Goal: Task Accomplishment & Management: Use online tool/utility

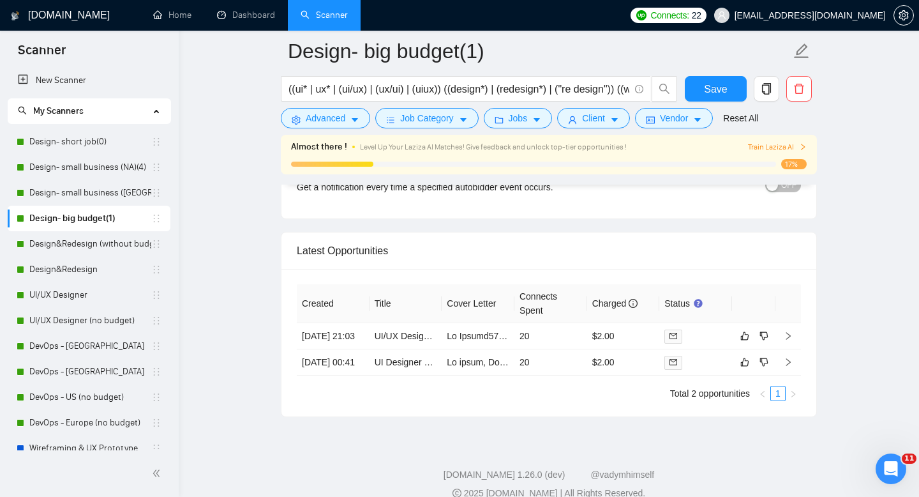
click at [56, 216] on link "Design- big budget(1)" at bounding box center [90, 219] width 122 height 26
click at [356, 120] on icon "caret-down" at bounding box center [355, 121] width 6 height 4
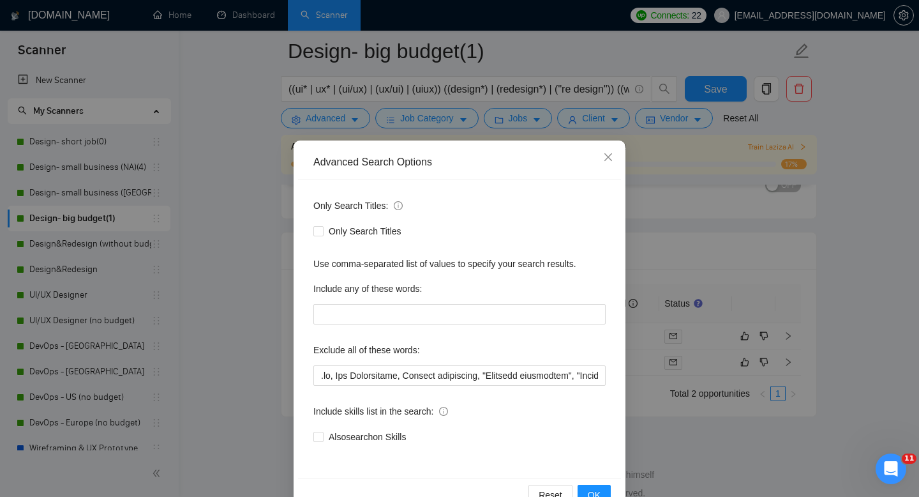
scroll to position [34, 0]
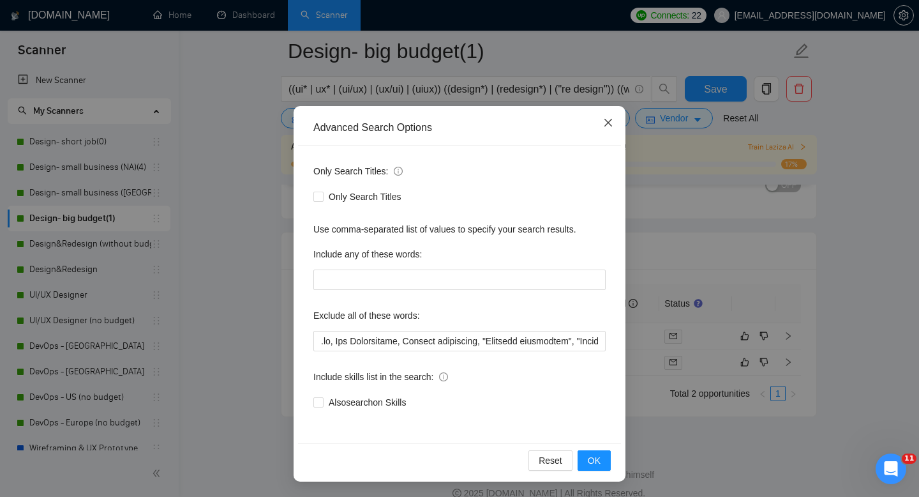
click at [605, 124] on icon "close" at bounding box center [608, 122] width 10 height 10
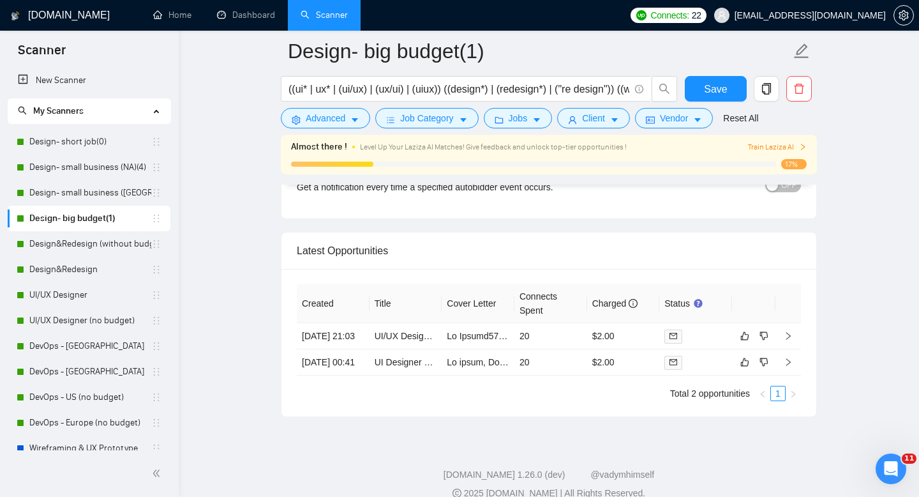
scroll to position [0, 0]
click at [437, 123] on span "Job Category" at bounding box center [426, 118] width 53 height 14
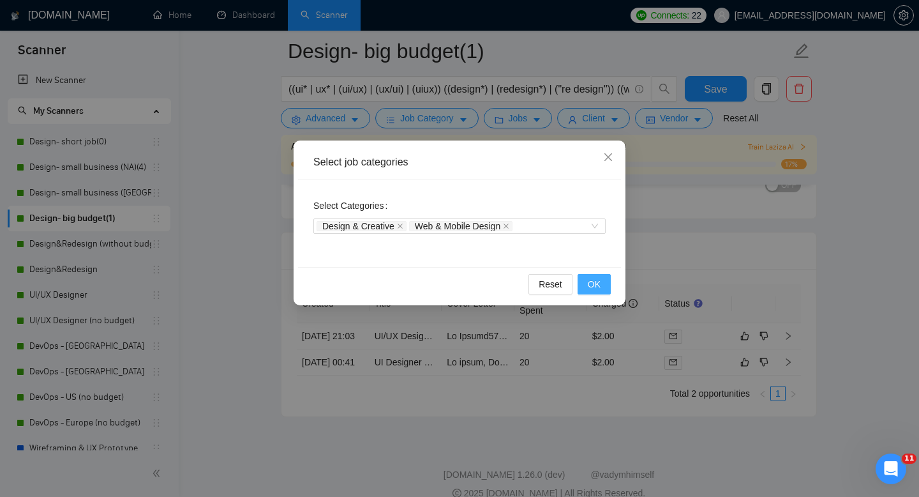
click at [598, 279] on span "OK" at bounding box center [594, 284] width 13 height 14
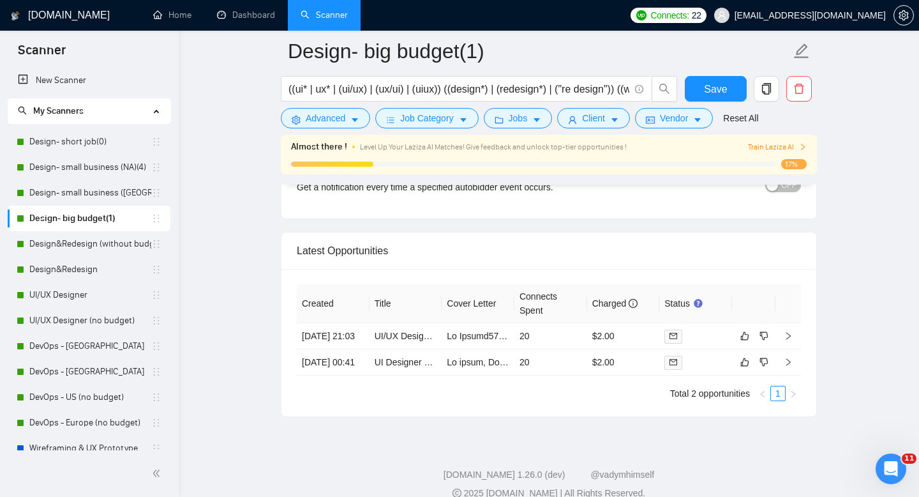
click at [531, 134] on form "Design- big budget(1) ((ui* | ux* | (ui/ux) | (ux/ui) | (uiux)) ((design*) | (r…" at bounding box center [549, 83] width 536 height 104
click at [526, 123] on span "Jobs" at bounding box center [518, 118] width 19 height 14
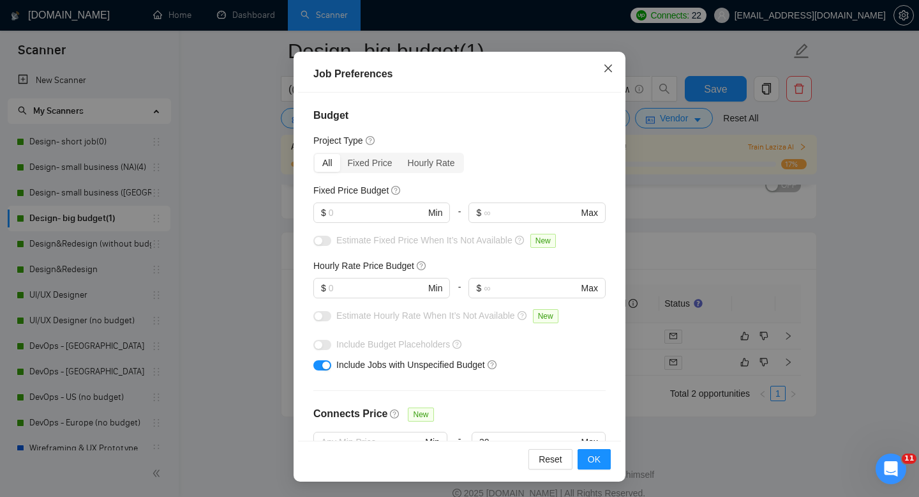
click at [613, 66] on icon "close" at bounding box center [608, 68] width 10 height 10
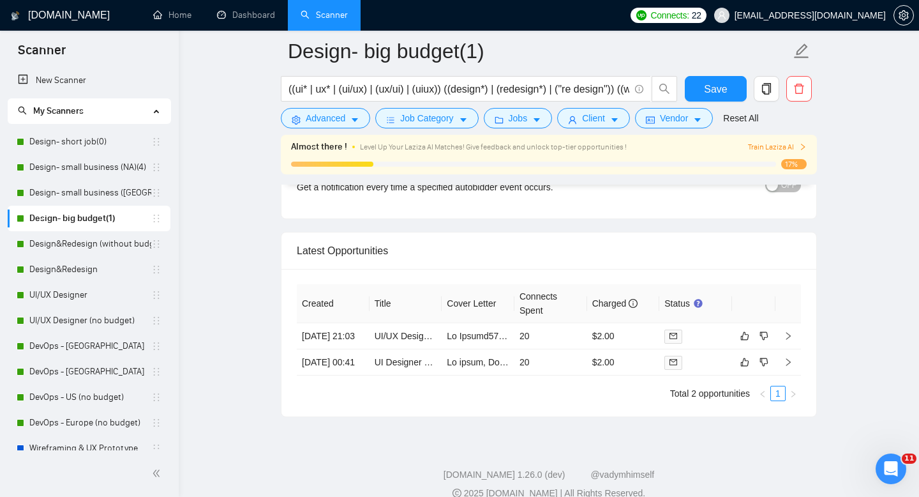
scroll to position [24, 0]
click at [589, 117] on span "Client" at bounding box center [593, 118] width 23 height 14
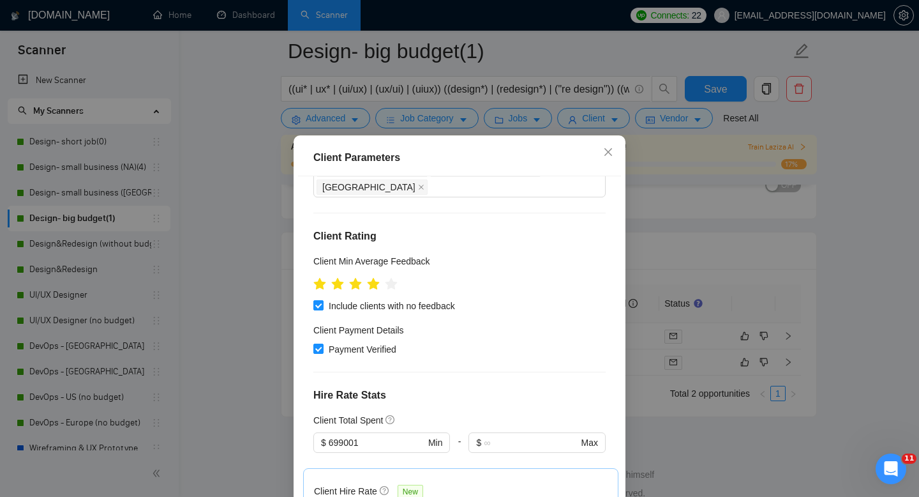
scroll to position [0, 0]
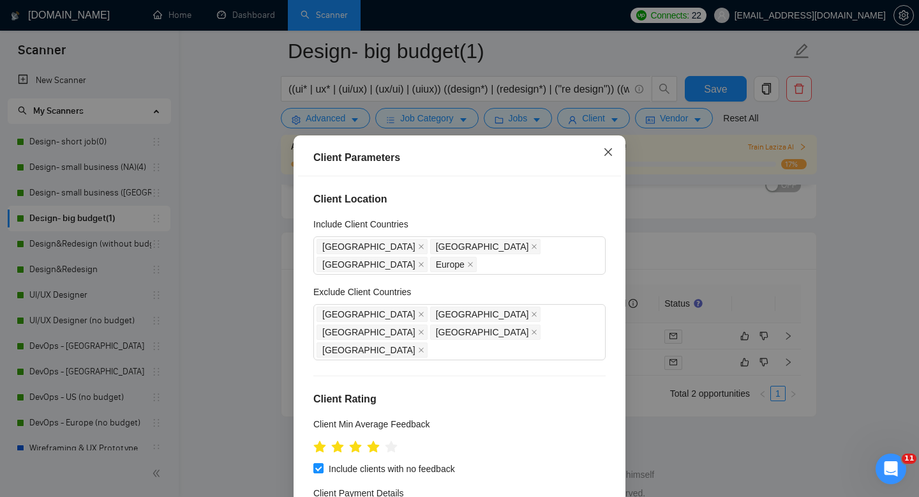
click at [610, 155] on icon "close" at bounding box center [609, 152] width 8 height 8
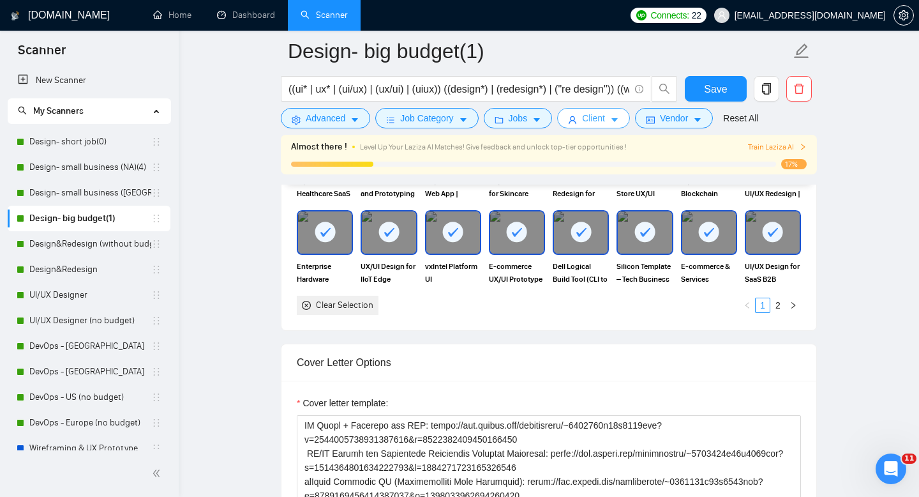
scroll to position [866, 0]
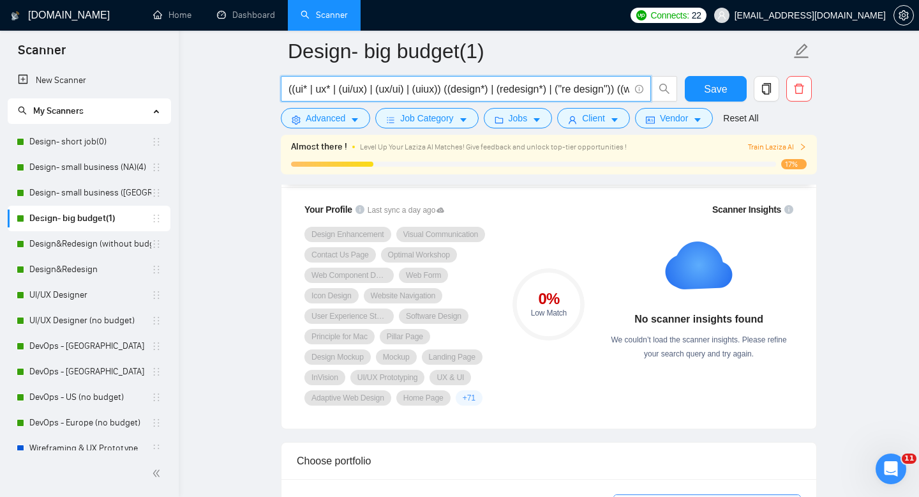
click at [354, 91] on input "((ui* | ux* | (ui/ux) | (ux/ui) | (uiux)) ((design*) | (redesign*) | ("re desig…" at bounding box center [459, 89] width 341 height 16
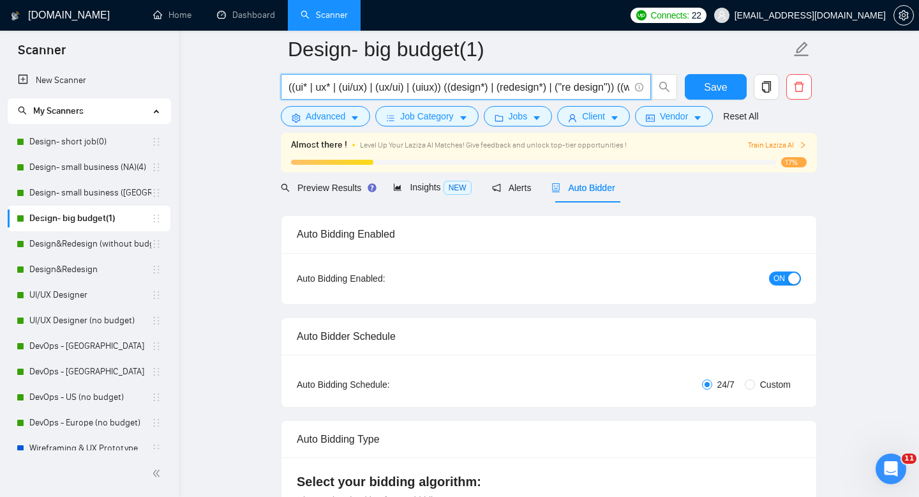
scroll to position [0, 0]
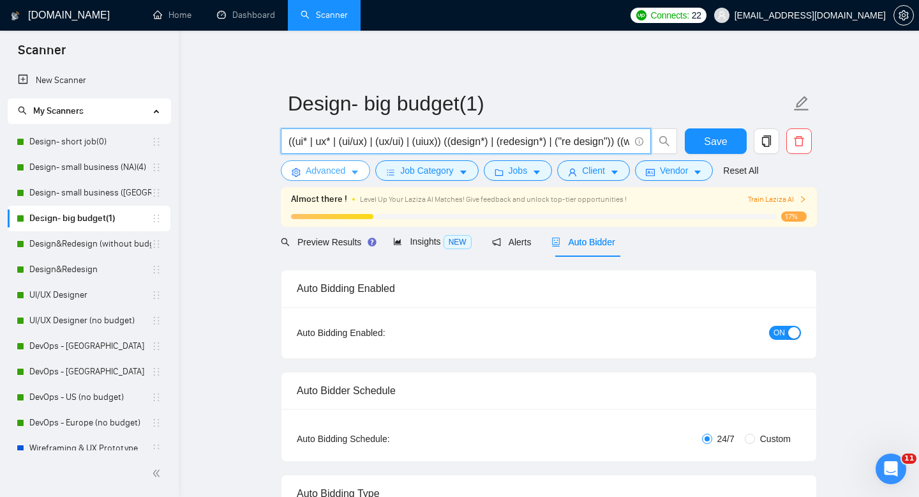
click at [345, 174] on span "Advanced" at bounding box center [326, 170] width 40 height 14
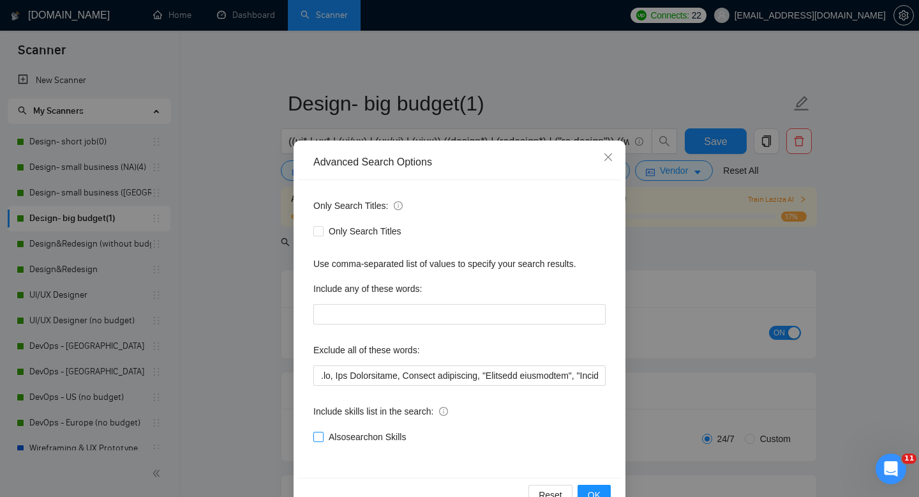
scroll to position [34, 0]
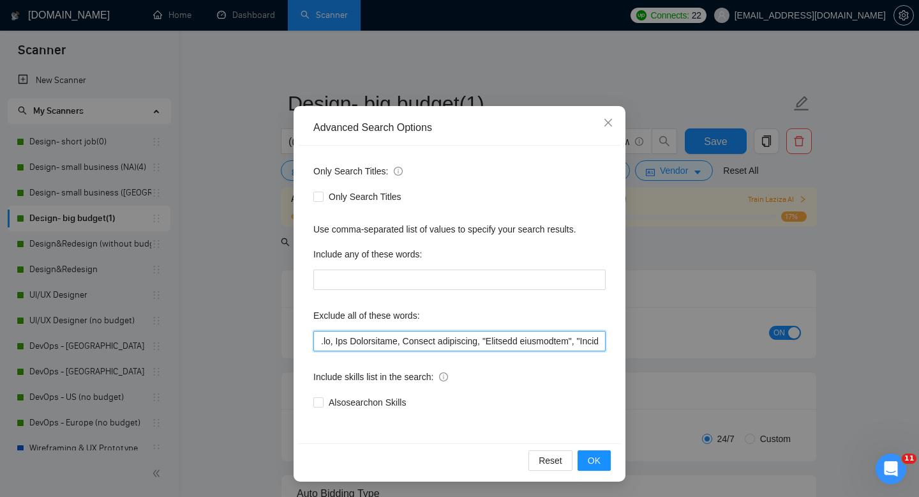
click at [371, 343] on input "text" at bounding box center [460, 341] width 292 height 20
click at [605, 126] on icon "close" at bounding box center [608, 122] width 10 height 10
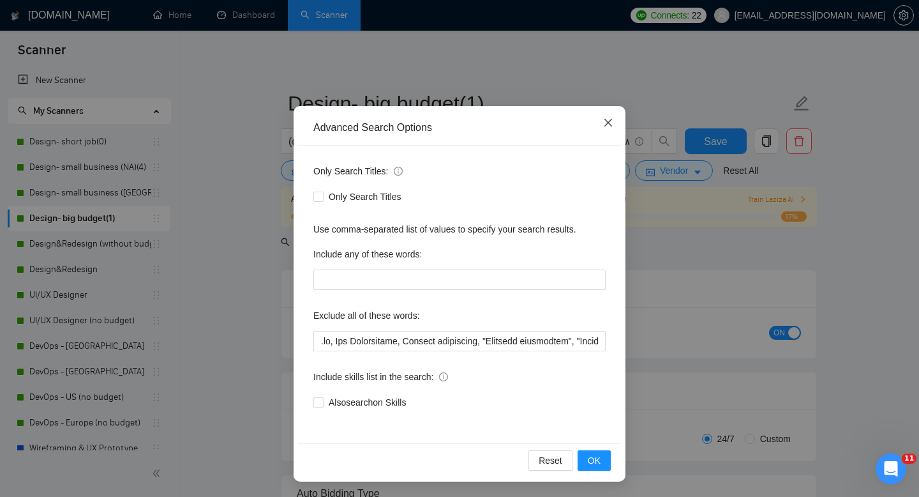
scroll to position [0, 0]
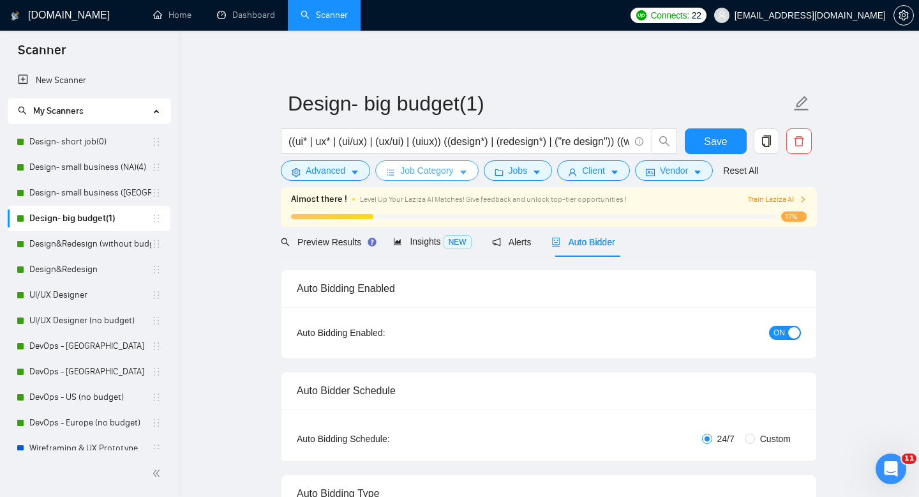
click at [409, 168] on span "Job Category" at bounding box center [426, 170] width 53 height 14
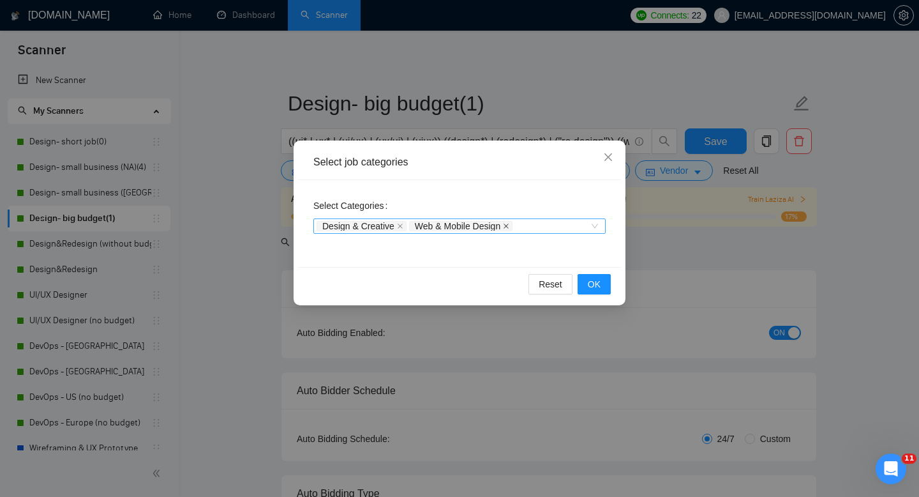
drag, startPoint x: 302, startPoint y: 222, endPoint x: 511, endPoint y: 225, distance: 209.5
click at [511, 225] on div "Select Categories Design & Creative Web & Mobile Design" at bounding box center [459, 223] width 323 height 87
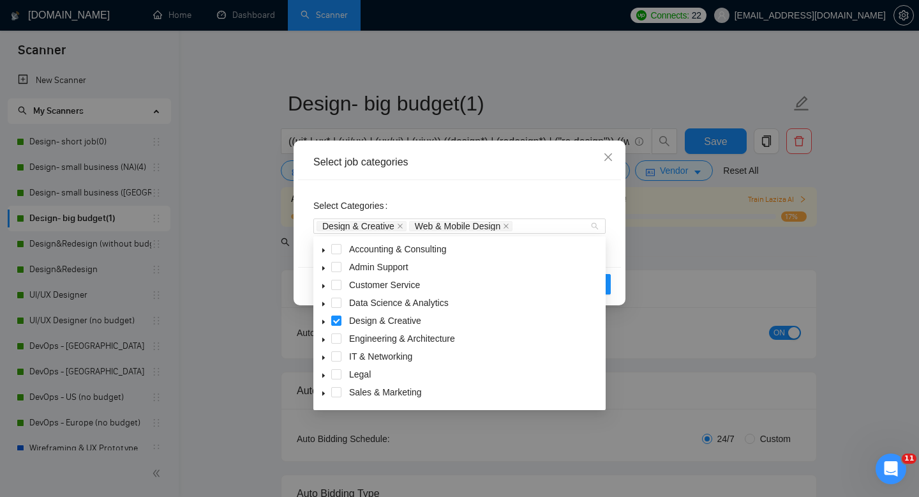
drag, startPoint x: 532, startPoint y: 231, endPoint x: 312, endPoint y: 222, distance: 219.8
click at [312, 222] on div "Select Categories Design & Creative Web & Mobile Design" at bounding box center [459, 223] width 323 height 87
click at [541, 196] on div "Select Categories Design & Creative Web & Mobile Design" at bounding box center [460, 215] width 292 height 41
drag, startPoint x: 538, startPoint y: 223, endPoint x: 248, endPoint y: 227, distance: 289.9
click at [248, 227] on div "Select job categories Select Categories Design & Creative Web & Mobile Design R…" at bounding box center [459, 248] width 919 height 497
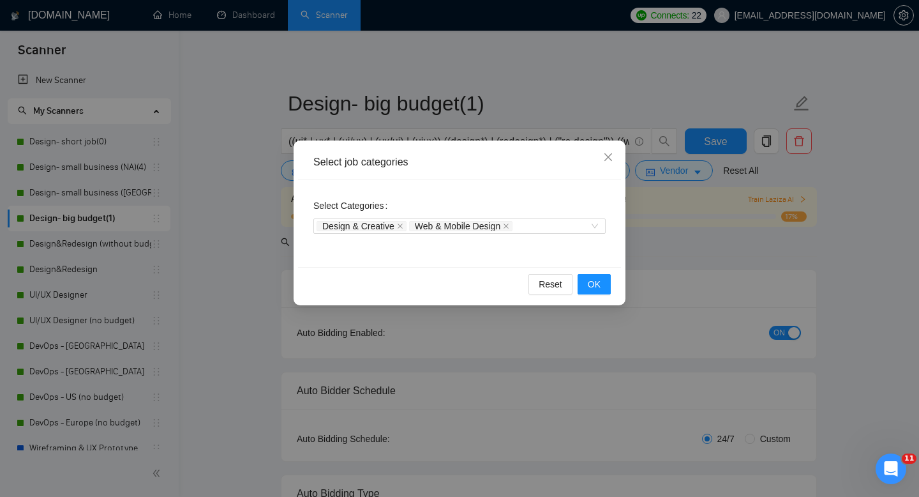
click at [464, 200] on div "Select Categories Design & Creative Web & Mobile Design" at bounding box center [460, 215] width 292 height 41
click at [605, 159] on icon "close" at bounding box center [608, 157] width 10 height 10
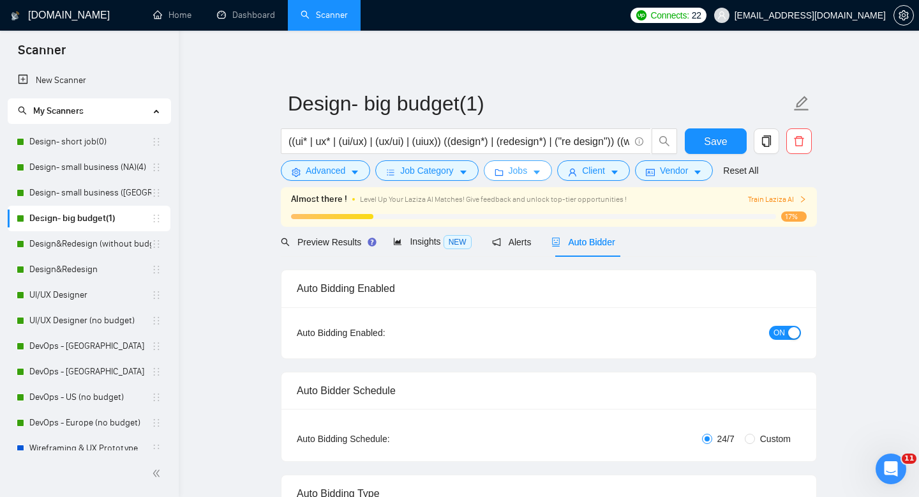
click at [509, 167] on button "Jobs" at bounding box center [518, 170] width 69 height 20
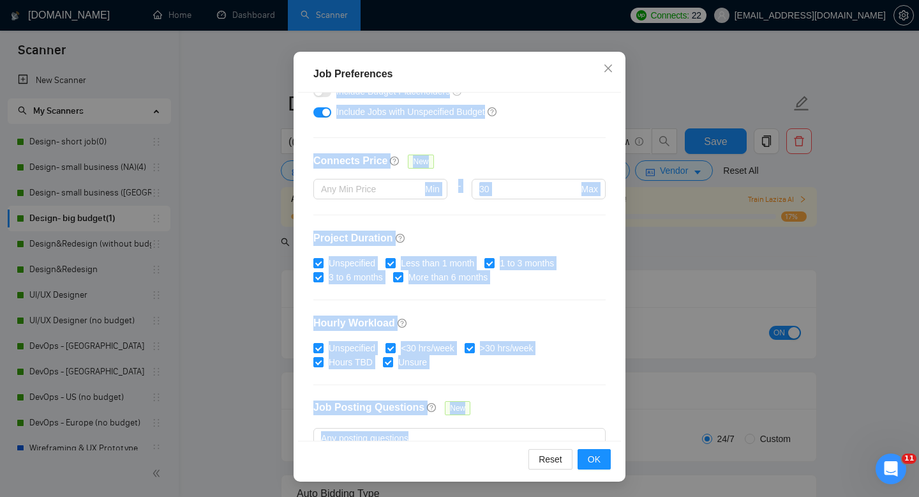
scroll to position [372, 0]
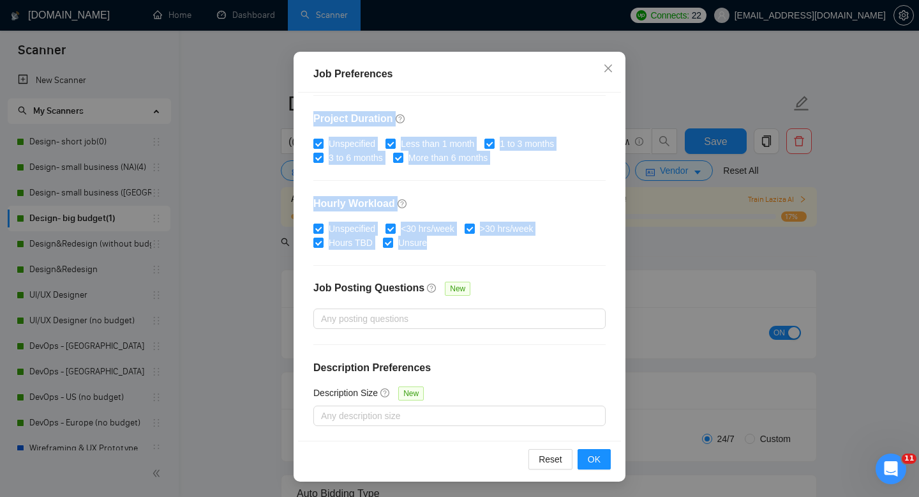
copy div "Project Type All Fixed Price Hourly Rate Fixed Price Budget $ Min - $ Max Estim…"
drag, startPoint x: 307, startPoint y: 132, endPoint x: 444, endPoint y: 255, distance: 183.6
click at [444, 255] on div "Budget Project Type All Fixed Price Hourly Rate Fixed Price Budget $ Min - $ Ma…" at bounding box center [459, 267] width 323 height 348
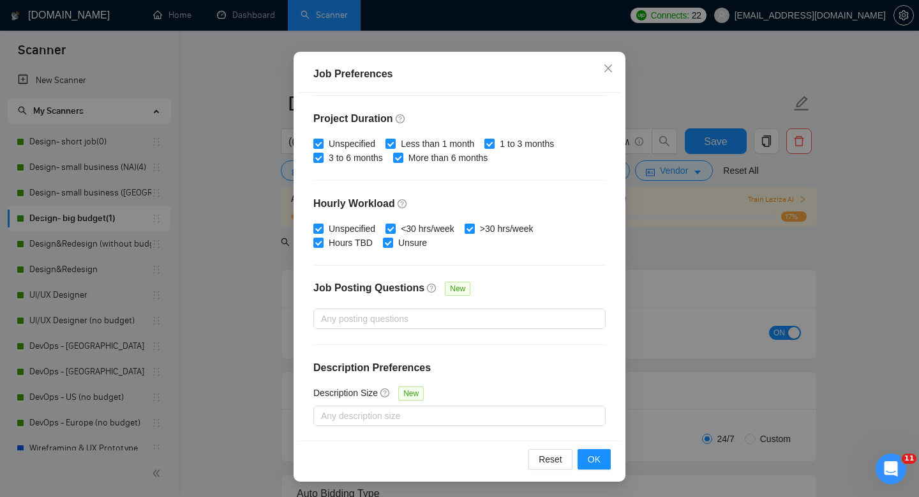
click at [541, 277] on div "Budget Project Type All Fixed Price Hourly Rate Fixed Price Budget $ Min - $ Ma…" at bounding box center [459, 267] width 323 height 348
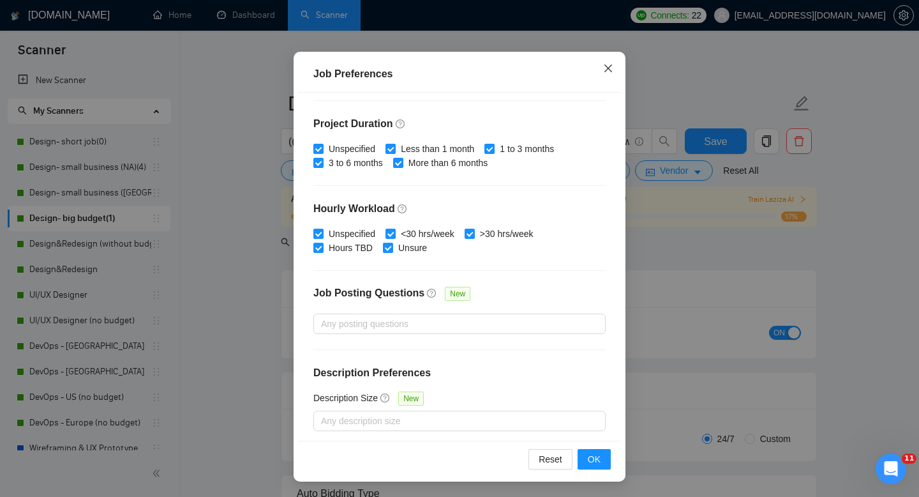
click at [609, 66] on icon "close" at bounding box center [608, 68] width 10 height 10
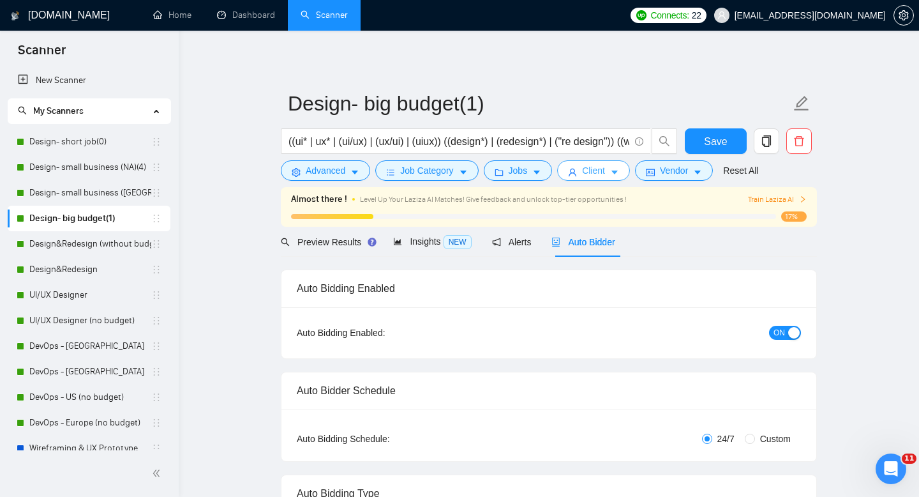
click at [586, 171] on button "Client" at bounding box center [593, 170] width 73 height 20
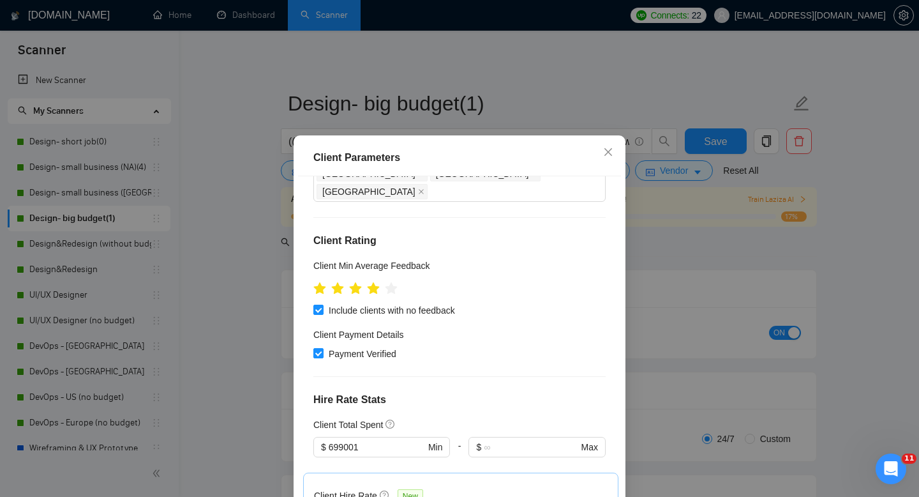
scroll to position [156, 0]
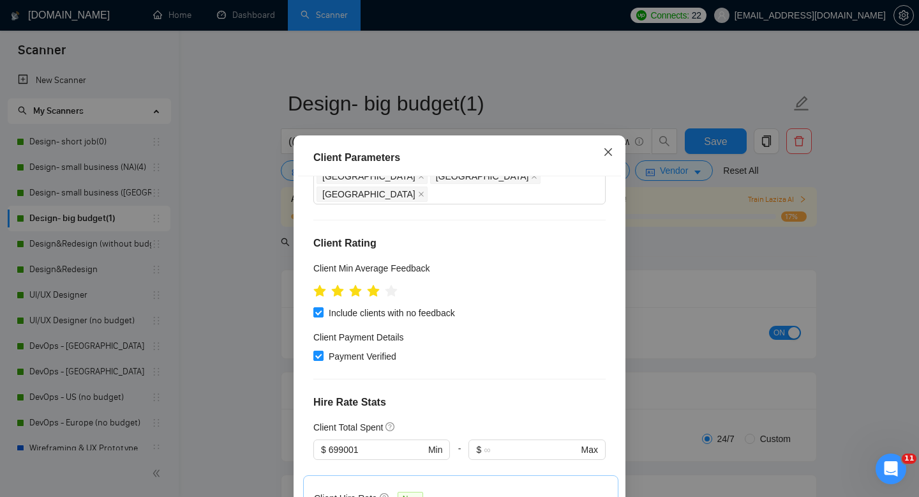
click at [607, 147] on span "Close" at bounding box center [608, 152] width 34 height 34
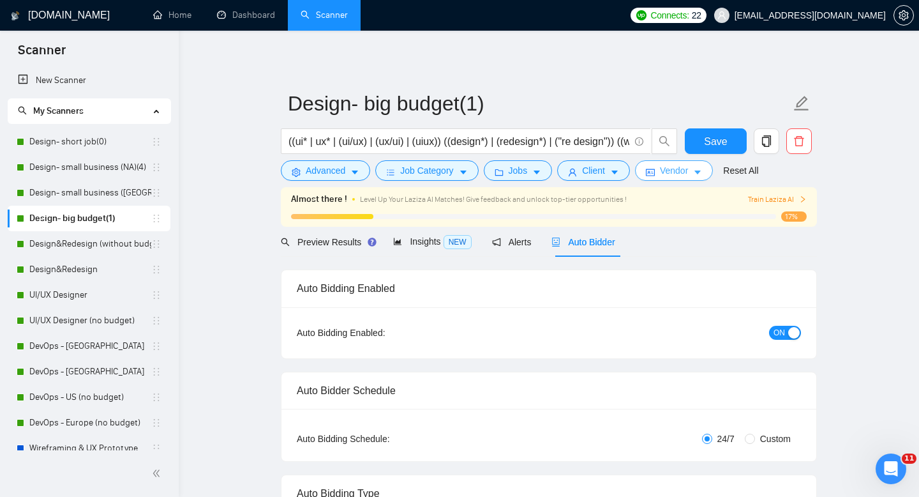
click at [671, 170] on span "Vendor" at bounding box center [674, 170] width 28 height 14
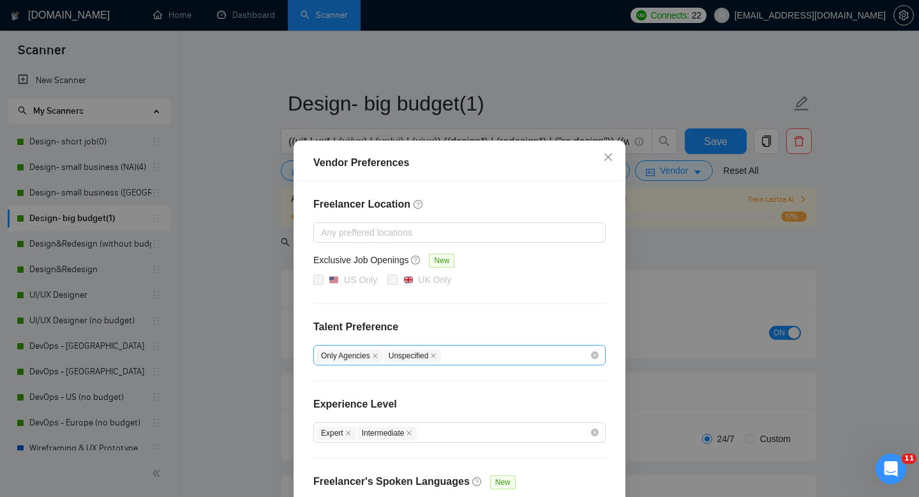
scroll to position [94, 0]
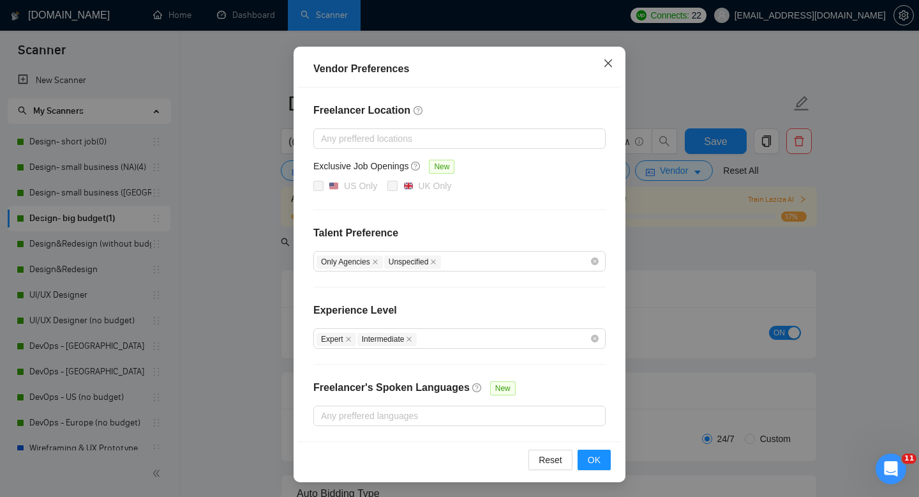
click at [606, 66] on icon "close" at bounding box center [608, 63] width 10 height 10
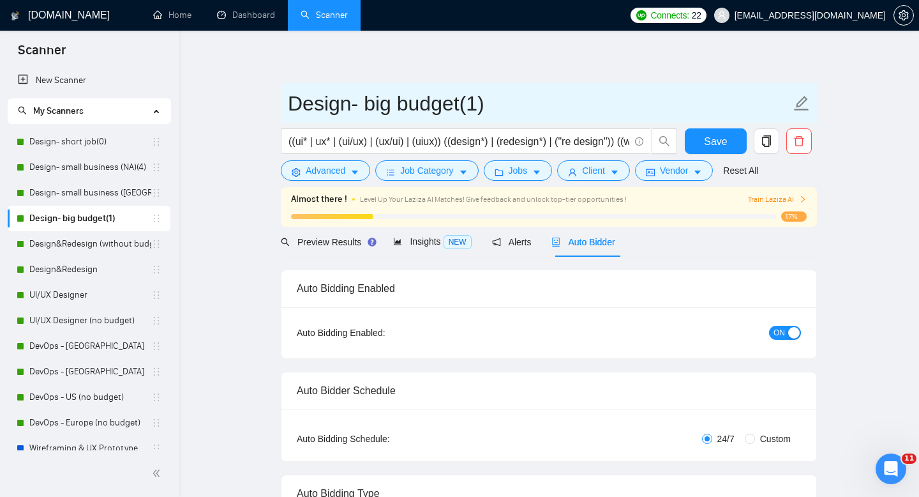
drag, startPoint x: 465, startPoint y: 101, endPoint x: 222, endPoint y: 89, distance: 242.9
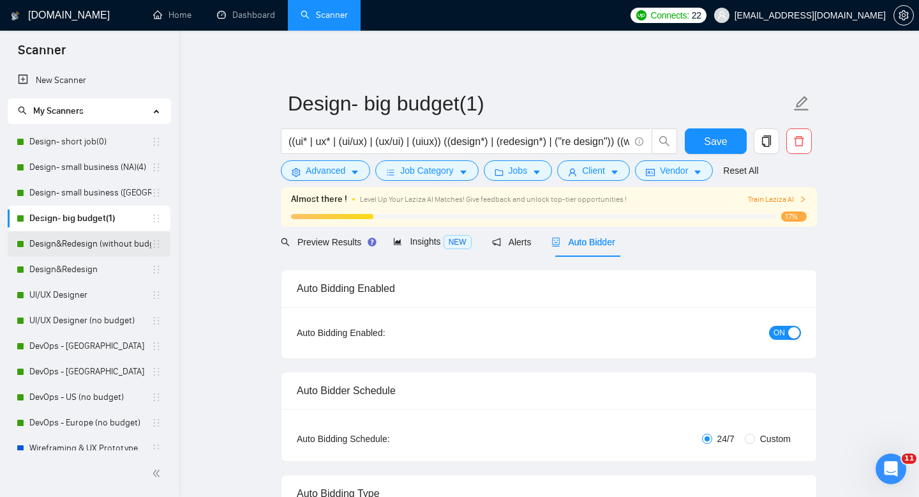
click at [77, 246] on link "Design&Redesign (without budget)" at bounding box center [90, 244] width 122 height 26
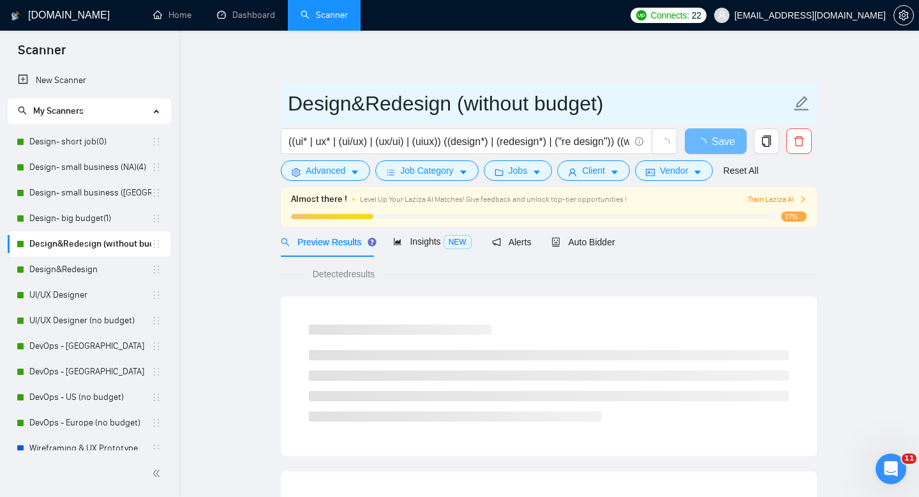
drag, startPoint x: 290, startPoint y: 97, endPoint x: 629, endPoint y: 105, distance: 339.2
click at [629, 105] on input "Design&Redesign (without budget)" at bounding box center [539, 103] width 503 height 32
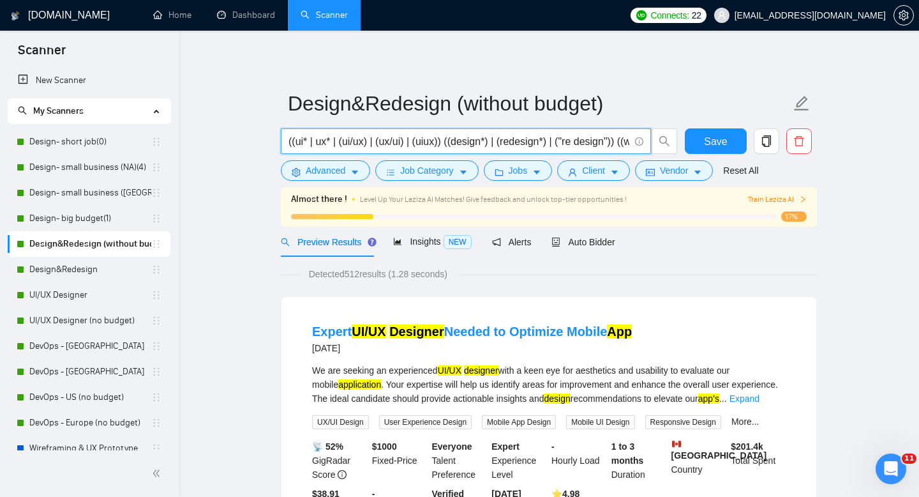
click at [345, 137] on input "((ui* | ux* | (ui/ux) | (ux/ui) | (uiux)) ((design*) | (redesign*) | ("re desig…" at bounding box center [459, 141] width 341 height 16
click at [342, 154] on div "((ui* | ux* | (ui/ux) | (ux/ui) | (uiux)) ((design*) | (redesign*) | ("re desig…" at bounding box center [479, 144] width 402 height 32
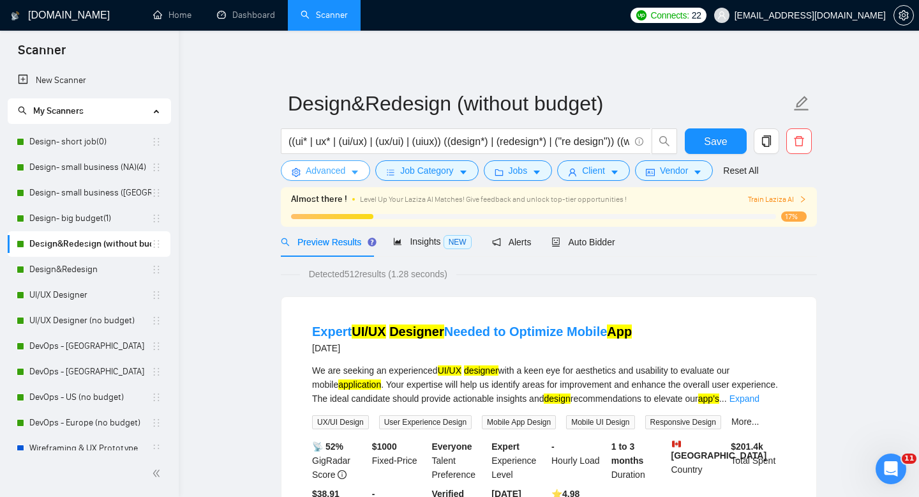
click at [343, 162] on button "Advanced" at bounding box center [325, 170] width 89 height 20
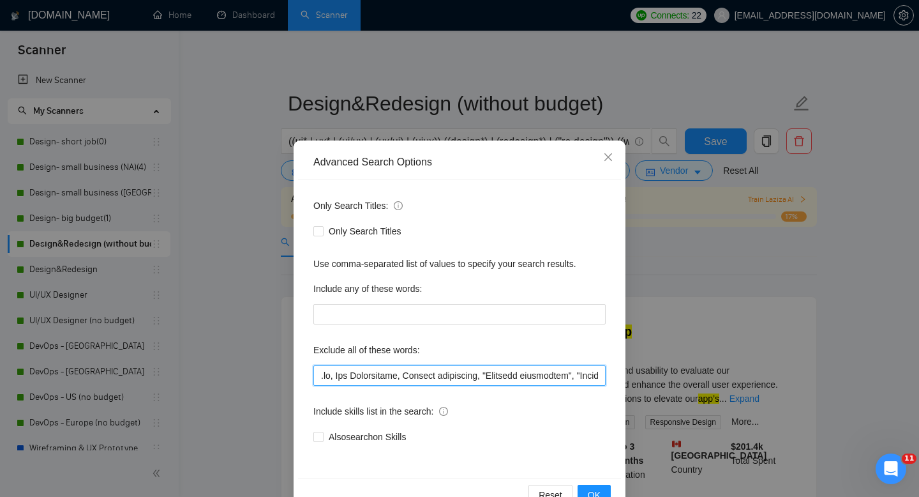
click at [372, 375] on input "text" at bounding box center [460, 375] width 292 height 20
click at [606, 162] on icon "close" at bounding box center [608, 157] width 10 height 10
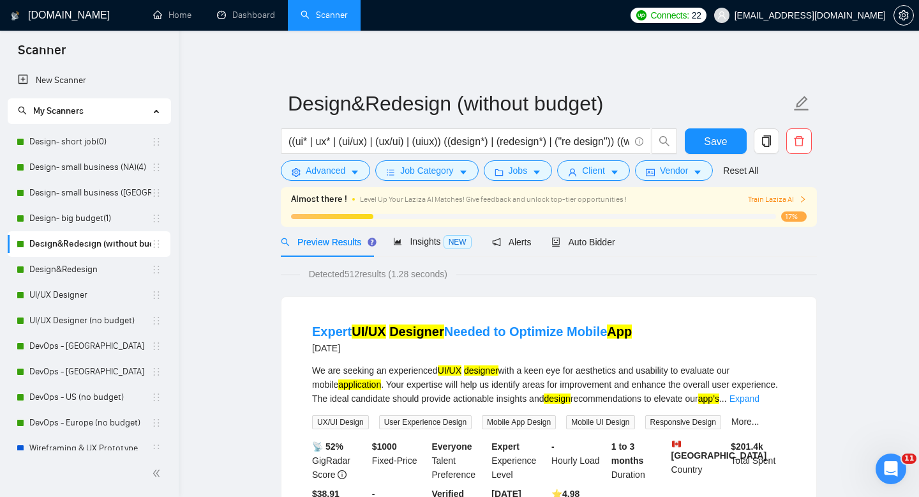
click at [400, 182] on form "Design&Redesign (without budget) ((ui* | ux* | (ui/ux) | (ux/ui) | (uiux)) ((de…" at bounding box center [549, 135] width 536 height 104
click at [394, 172] on icon "bars" at bounding box center [390, 172] width 9 height 9
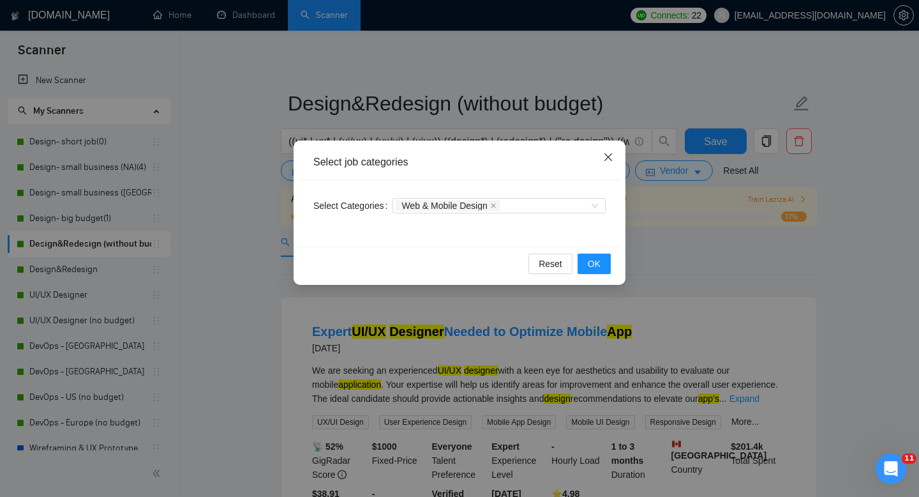
click at [609, 160] on icon "close" at bounding box center [608, 157] width 10 height 10
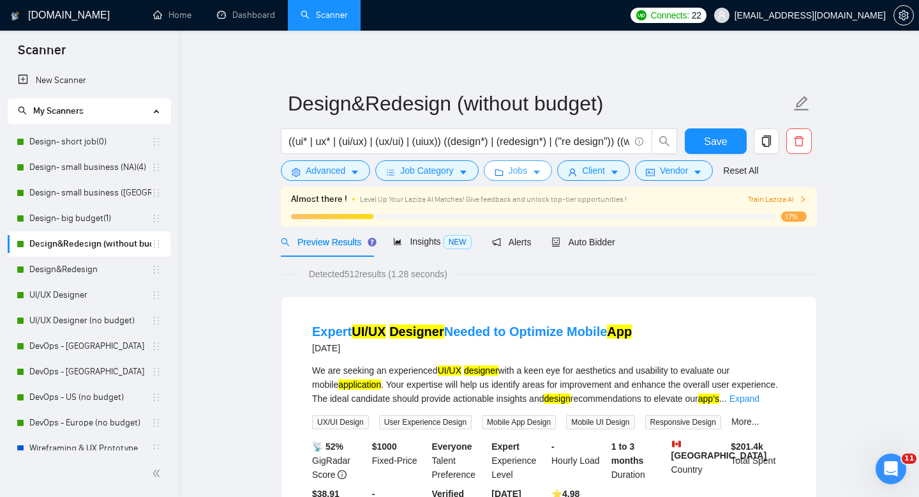
click at [527, 172] on span "Jobs" at bounding box center [518, 170] width 19 height 14
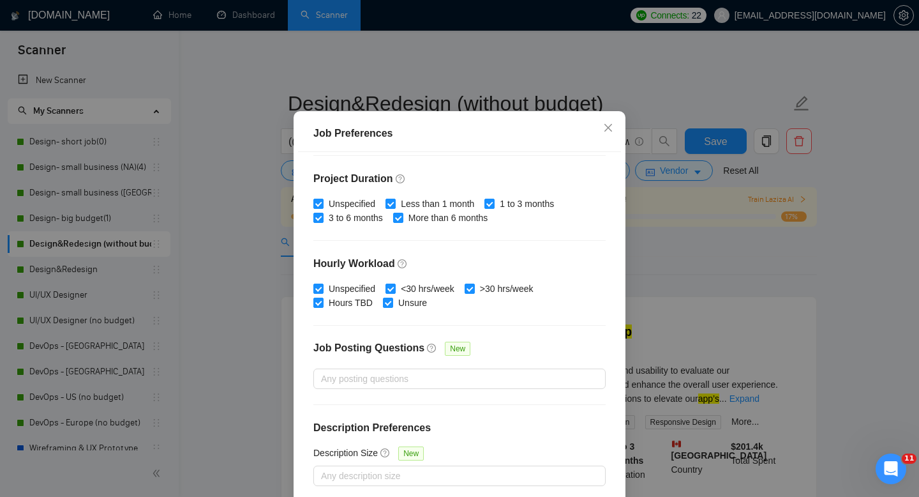
scroll to position [84, 0]
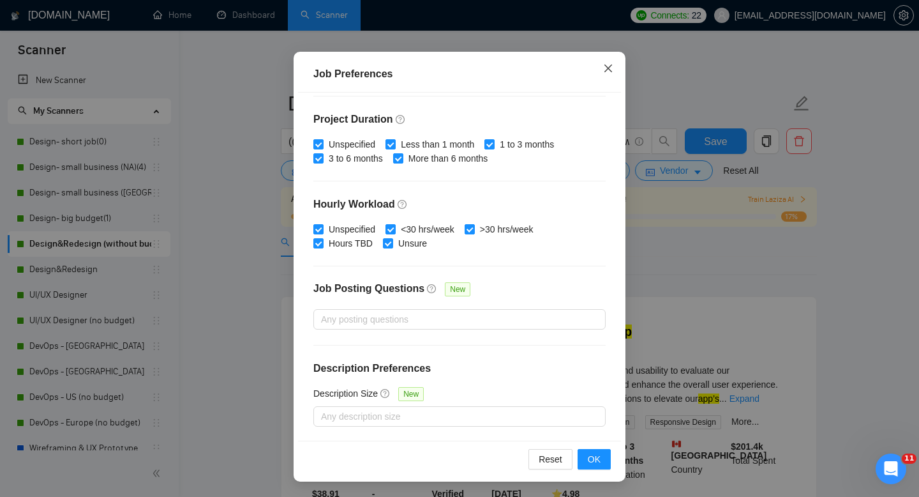
click at [610, 68] on icon "close" at bounding box center [608, 68] width 10 height 10
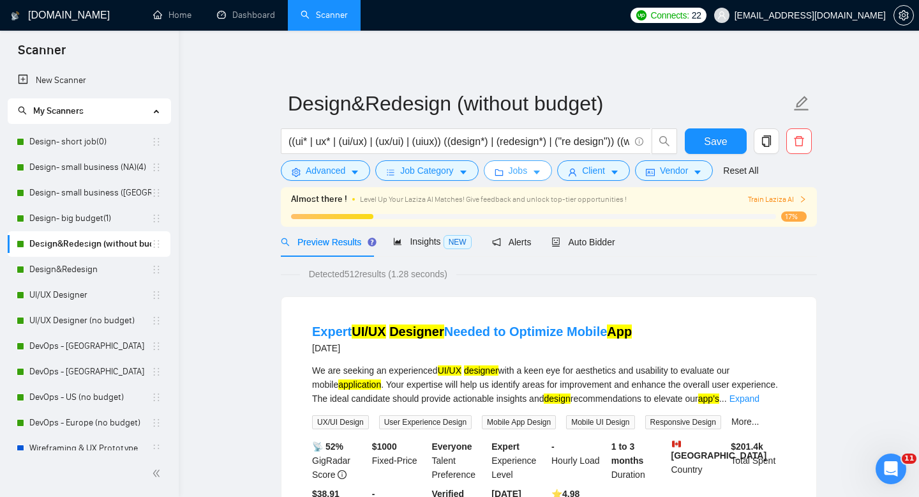
click at [525, 176] on span "Jobs" at bounding box center [518, 170] width 19 height 14
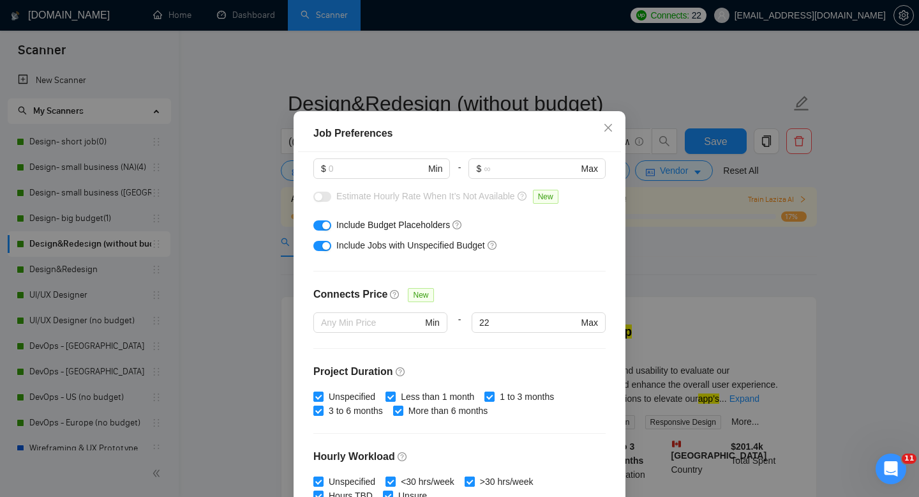
scroll to position [0, 0]
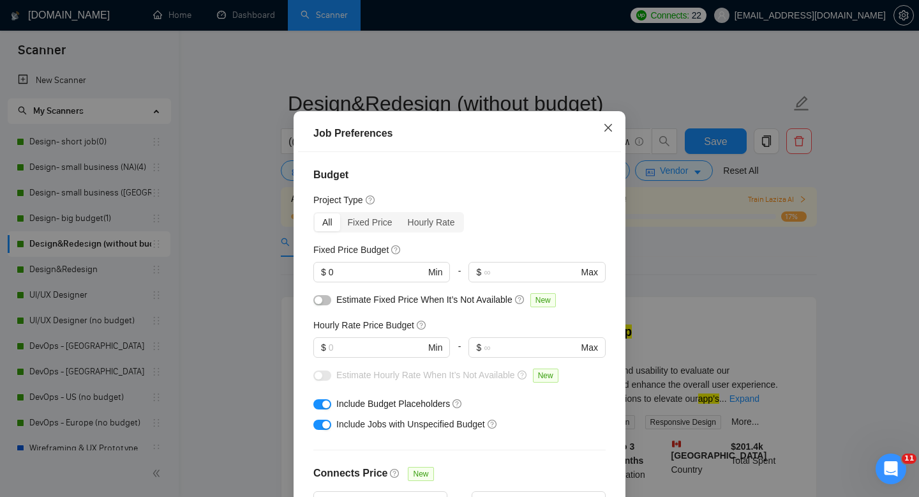
click at [613, 133] on icon "close" at bounding box center [608, 128] width 10 height 10
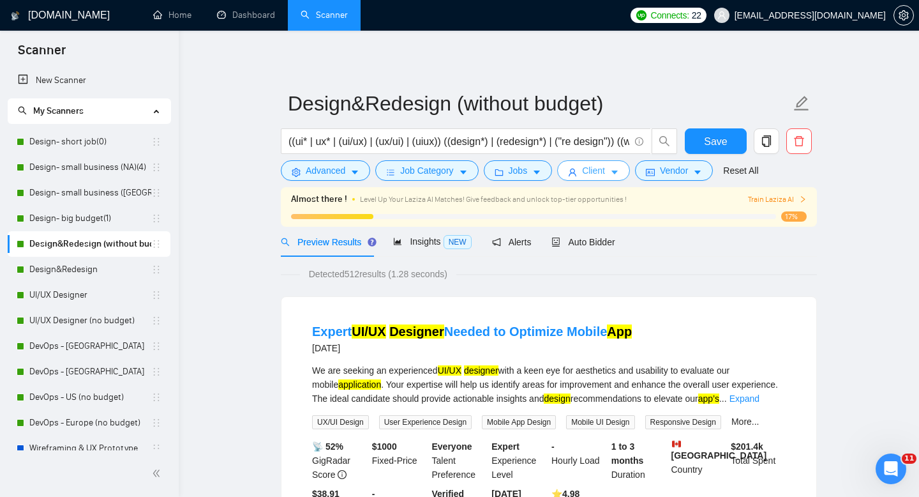
click at [575, 172] on icon "user" at bounding box center [573, 173] width 8 height 8
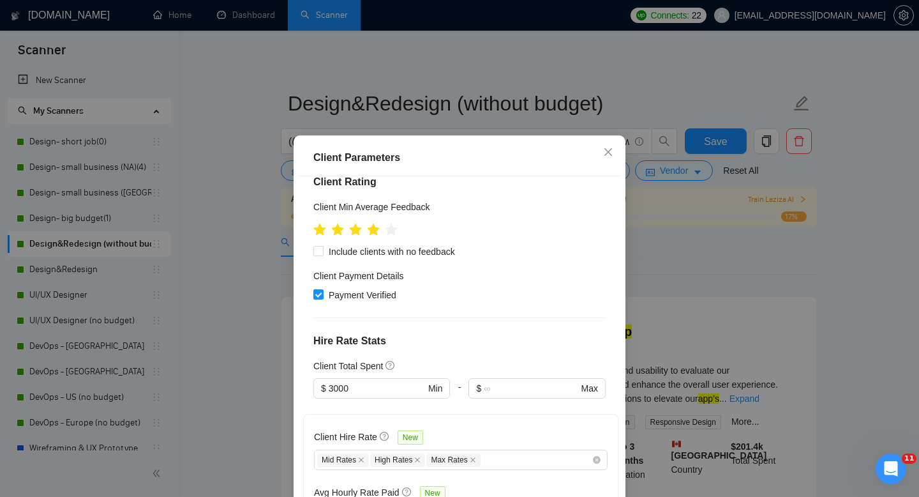
scroll to position [185, 0]
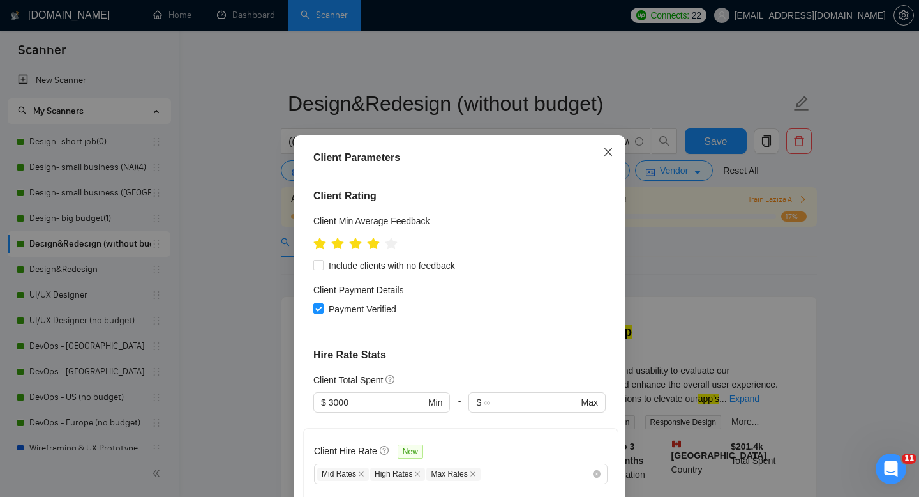
click at [604, 149] on icon "close" at bounding box center [608, 152] width 10 height 10
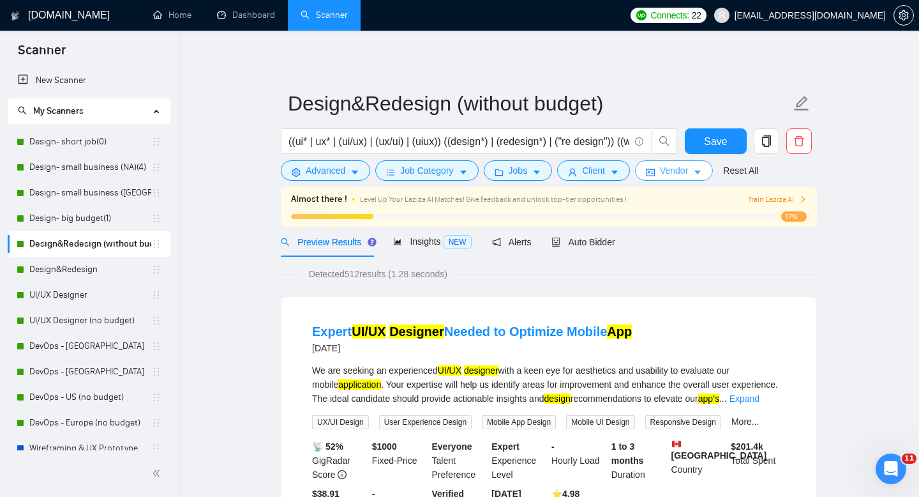
click at [674, 165] on span "Vendor" at bounding box center [674, 170] width 28 height 14
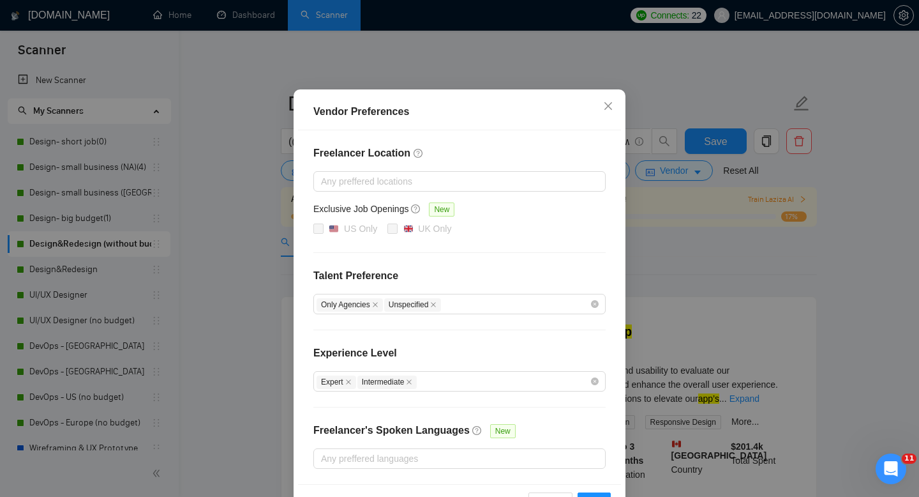
scroll to position [64, 0]
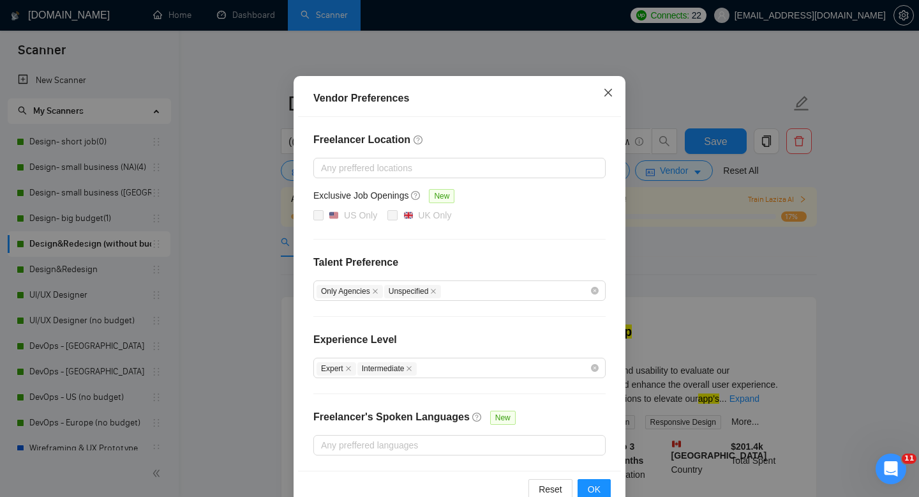
click at [607, 91] on icon "close" at bounding box center [609, 93] width 8 height 8
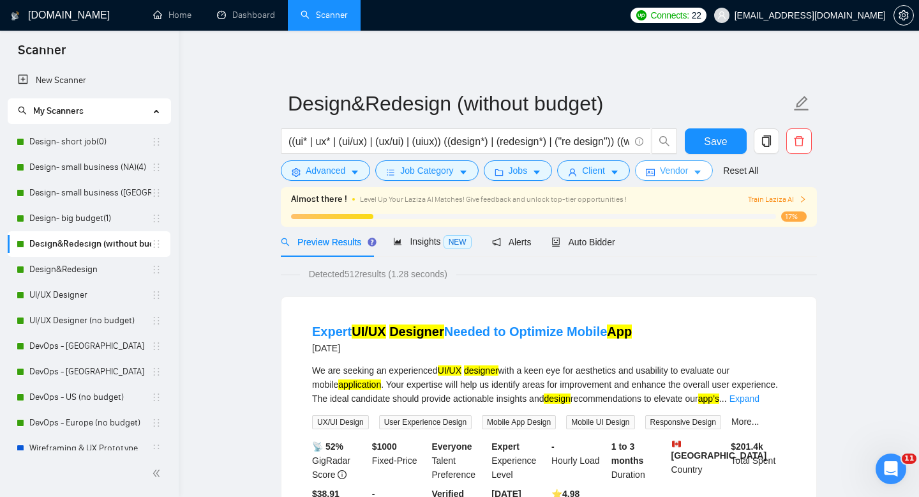
scroll to position [0, 0]
click at [50, 222] on link "Design- big budget(1)" at bounding box center [90, 219] width 122 height 26
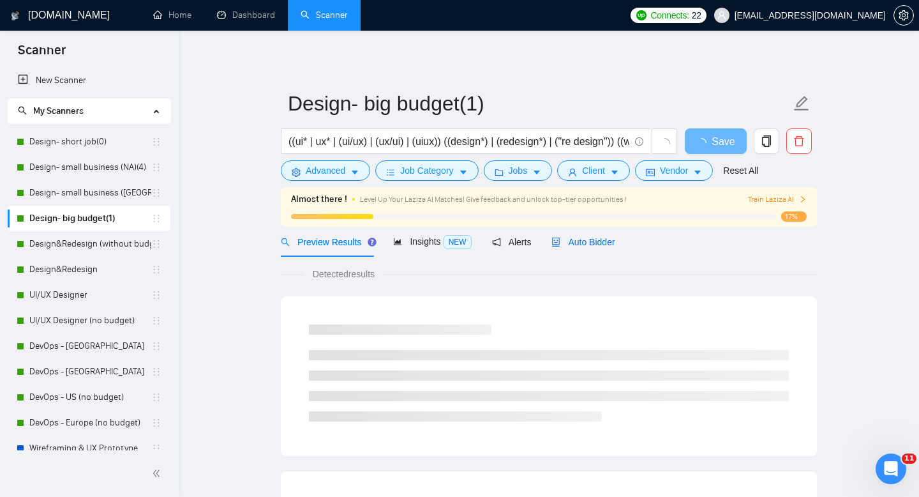
click at [584, 239] on span "Auto Bidder" at bounding box center [583, 242] width 63 height 10
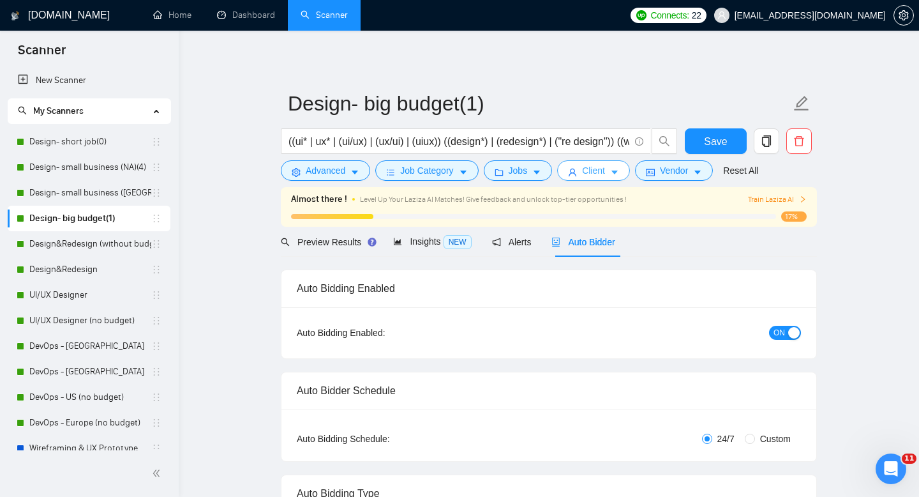
click at [583, 174] on button "Client" at bounding box center [593, 170] width 73 height 20
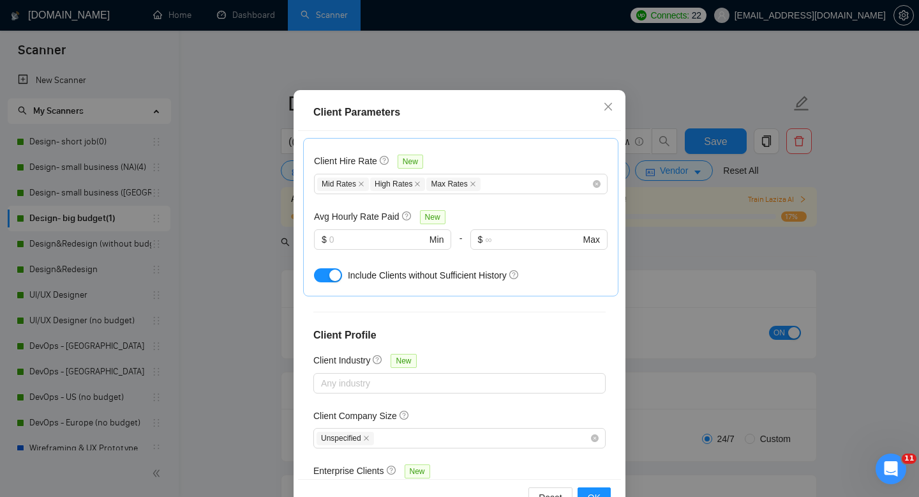
scroll to position [47, 0]
click at [614, 103] on span "Close" at bounding box center [608, 106] width 34 height 34
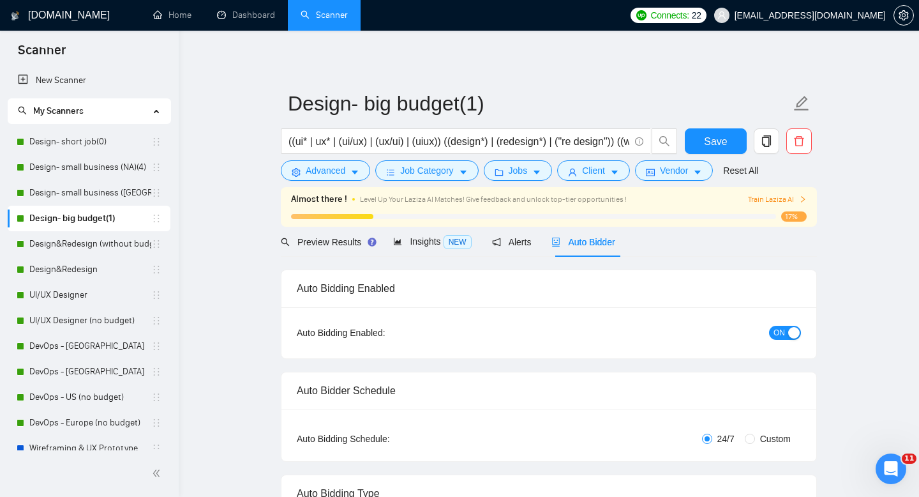
scroll to position [24, 0]
click at [670, 178] on button "Vendor" at bounding box center [674, 170] width 78 height 20
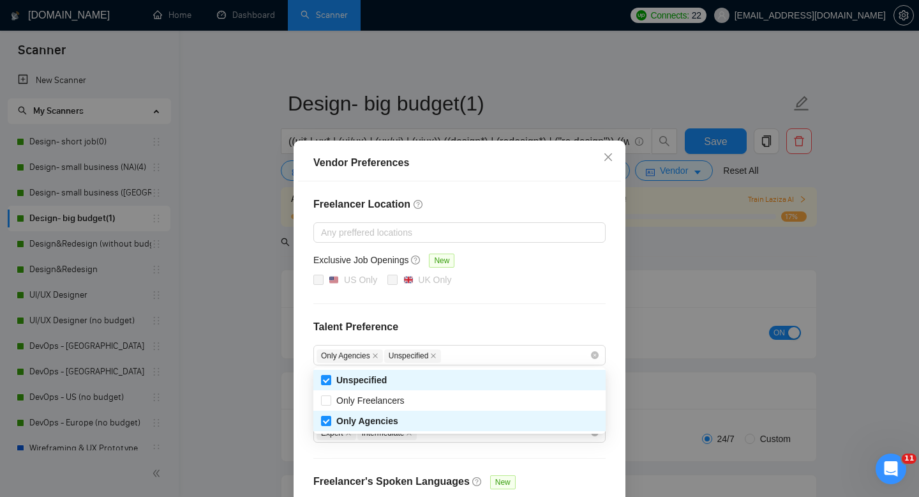
drag, startPoint x: 456, startPoint y: 359, endPoint x: 293, endPoint y: 358, distance: 162.8
click at [294, 358] on div "Vendor Preferences Freelancer Location Any preffered locations Exclusive Job Op…" at bounding box center [460, 357] width 332 height 435
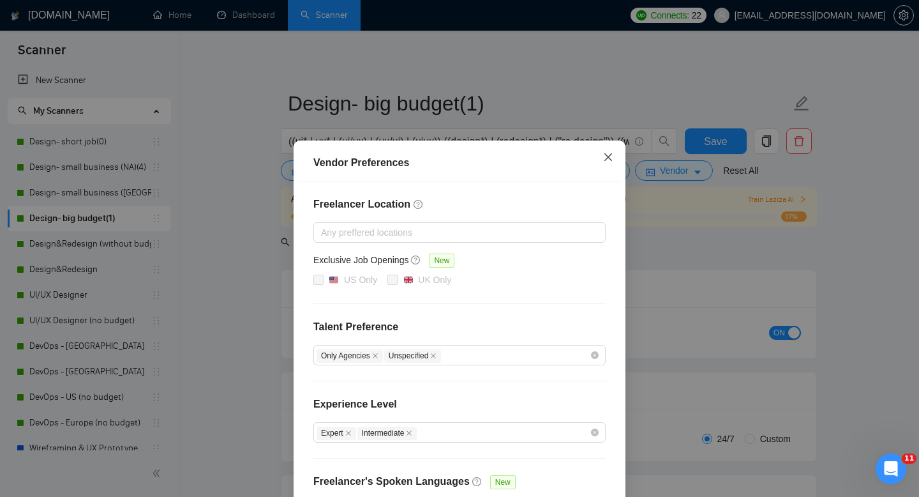
click at [613, 149] on span "Close" at bounding box center [608, 157] width 34 height 34
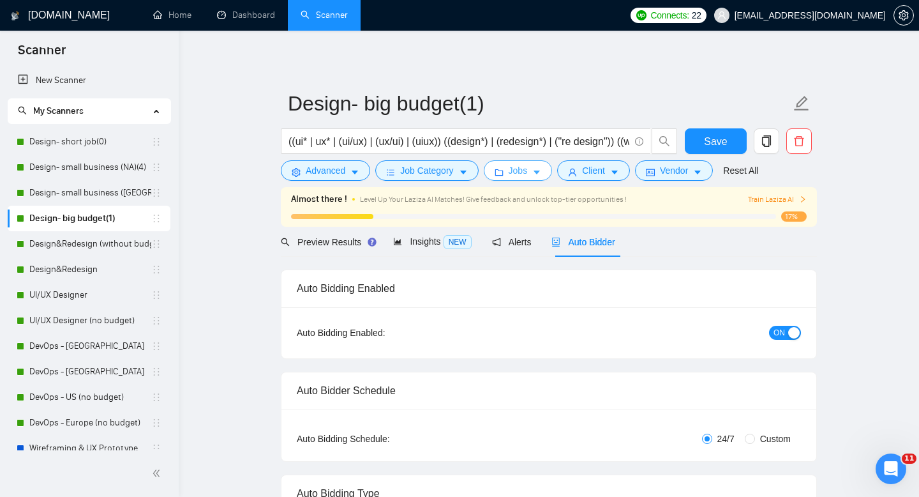
click at [524, 179] on button "Jobs" at bounding box center [518, 170] width 69 height 20
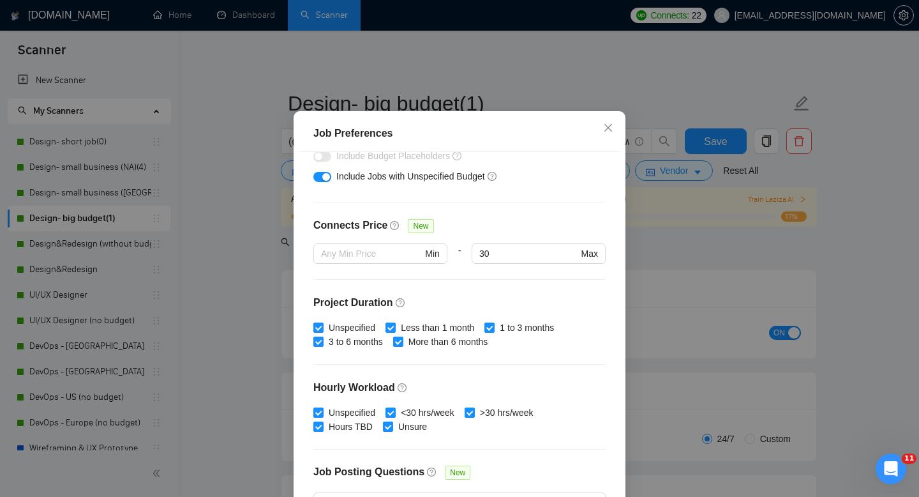
scroll to position [282, 0]
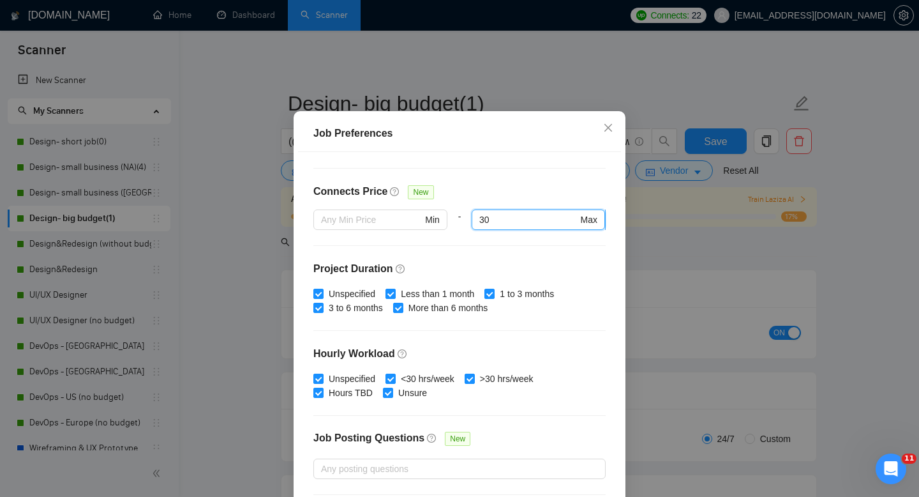
click at [503, 227] on input "30" at bounding box center [529, 220] width 98 height 14
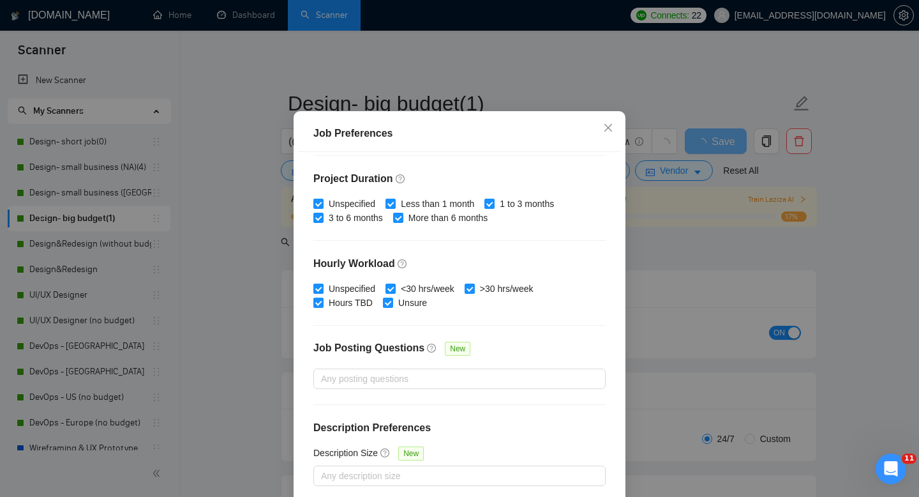
scroll to position [84, 0]
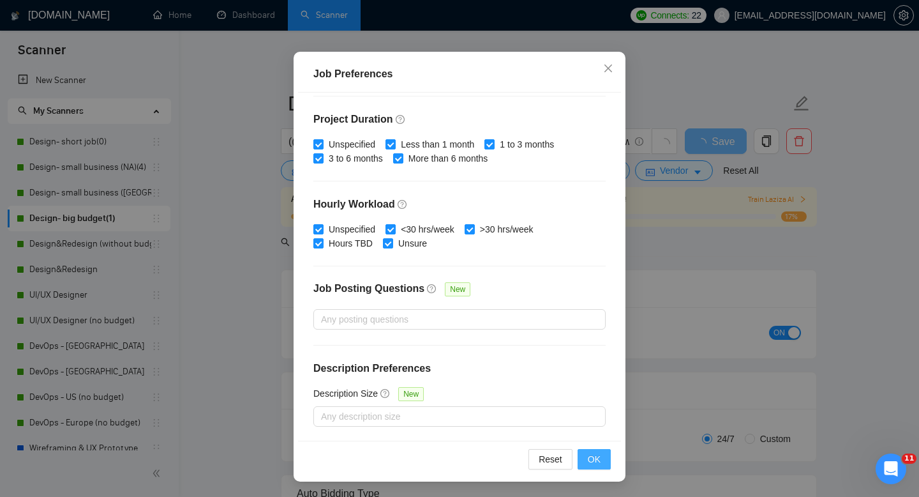
click at [600, 461] on span "OK" at bounding box center [594, 459] width 13 height 14
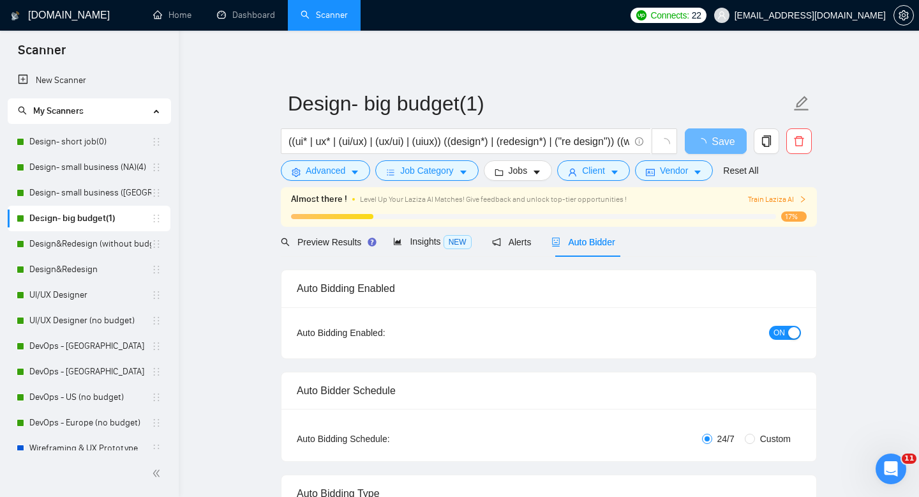
scroll to position [24, 0]
